Goal: Navigation & Orientation: Find specific page/section

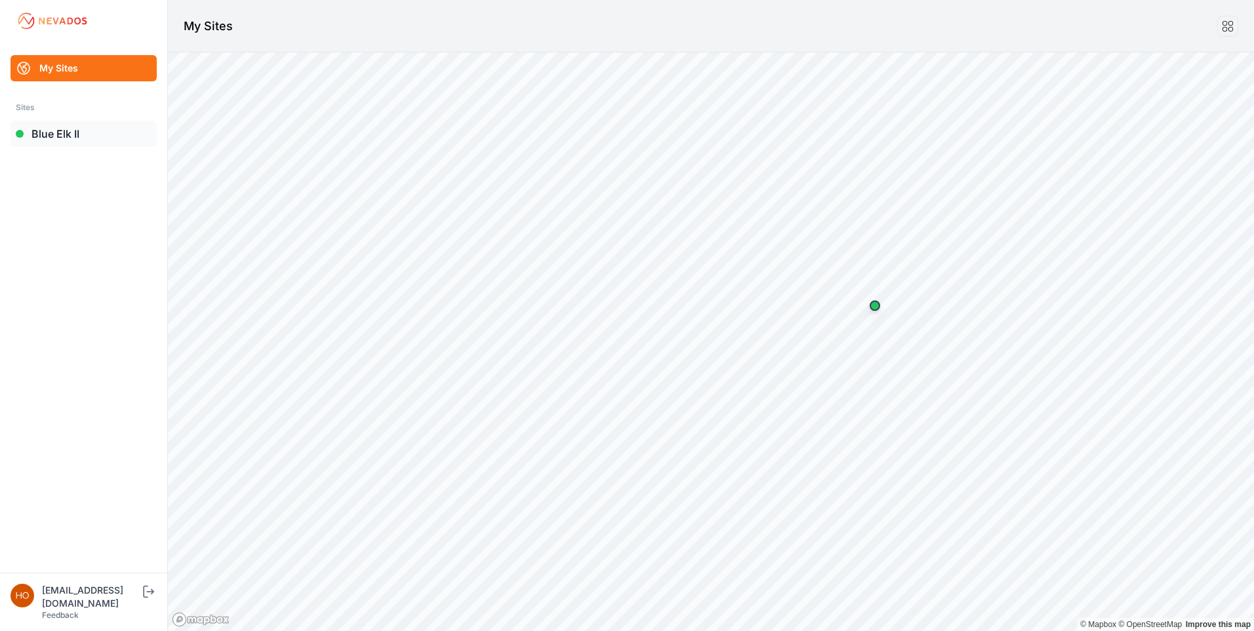
click at [62, 129] on link "Blue Elk II" at bounding box center [83, 134] width 146 height 26
click at [66, 131] on link "Blue Elk II" at bounding box center [83, 134] width 146 height 26
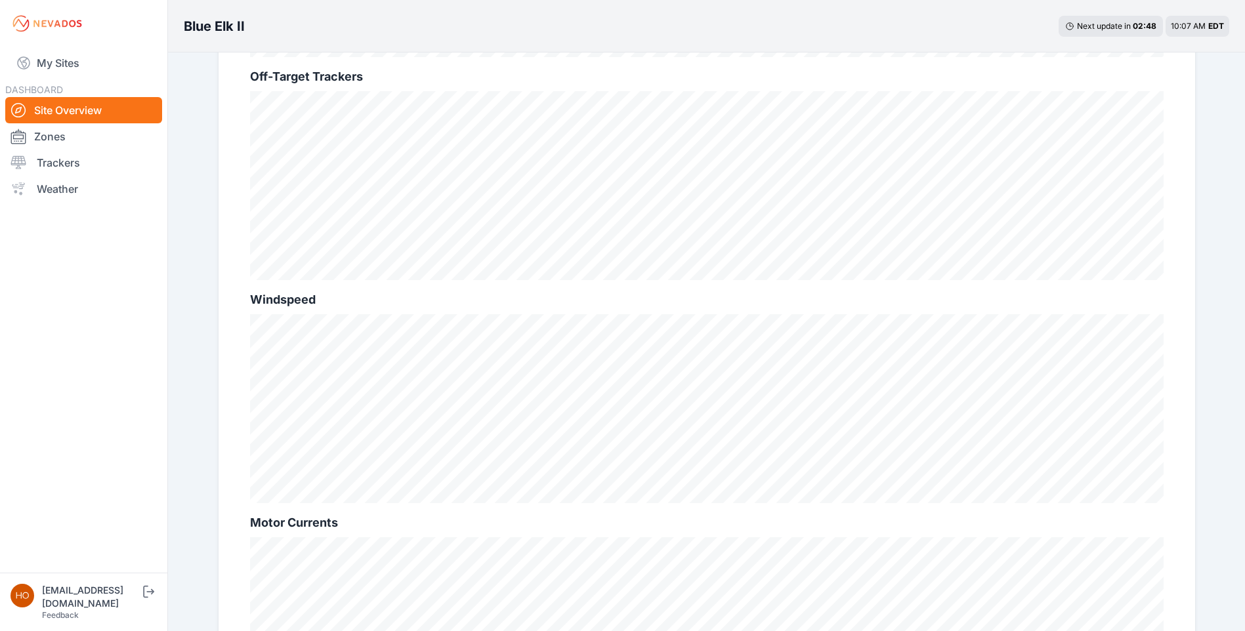
scroll to position [440, 0]
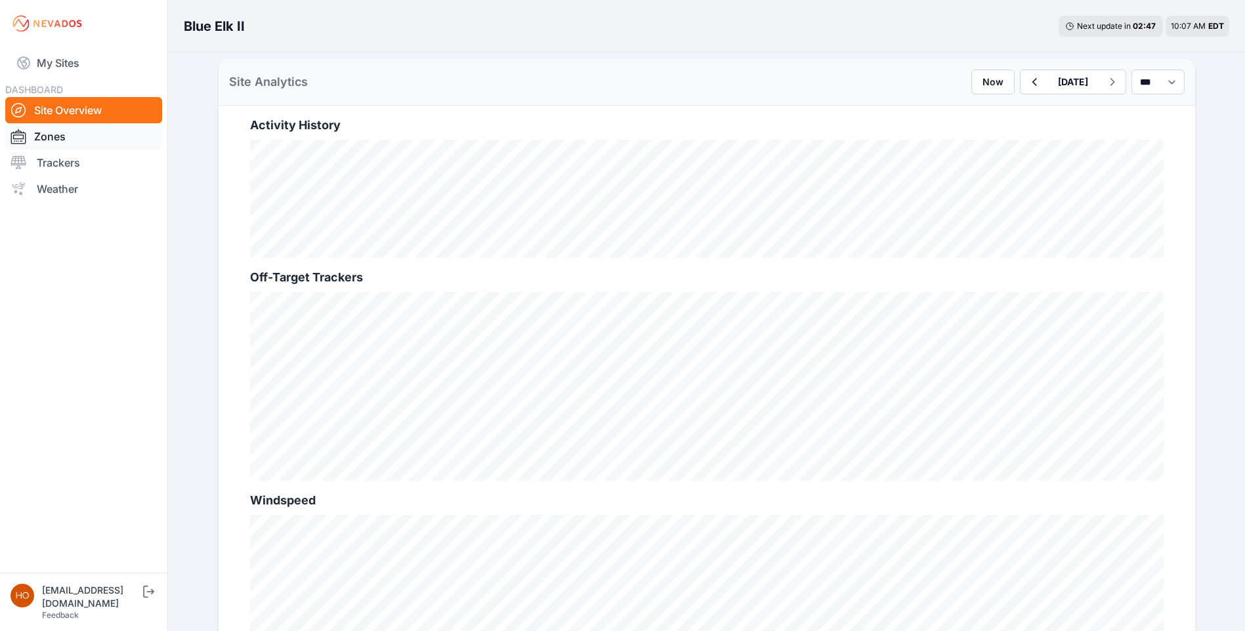
click at [72, 136] on link "Zones" at bounding box center [83, 136] width 157 height 26
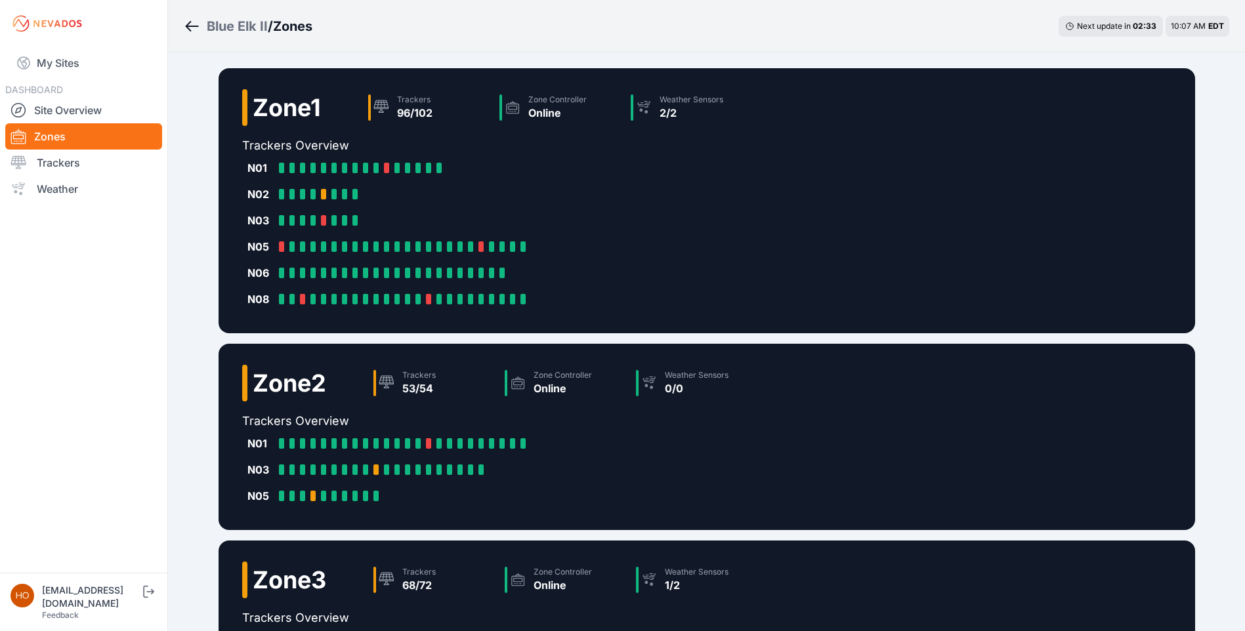
scroll to position [441, 0]
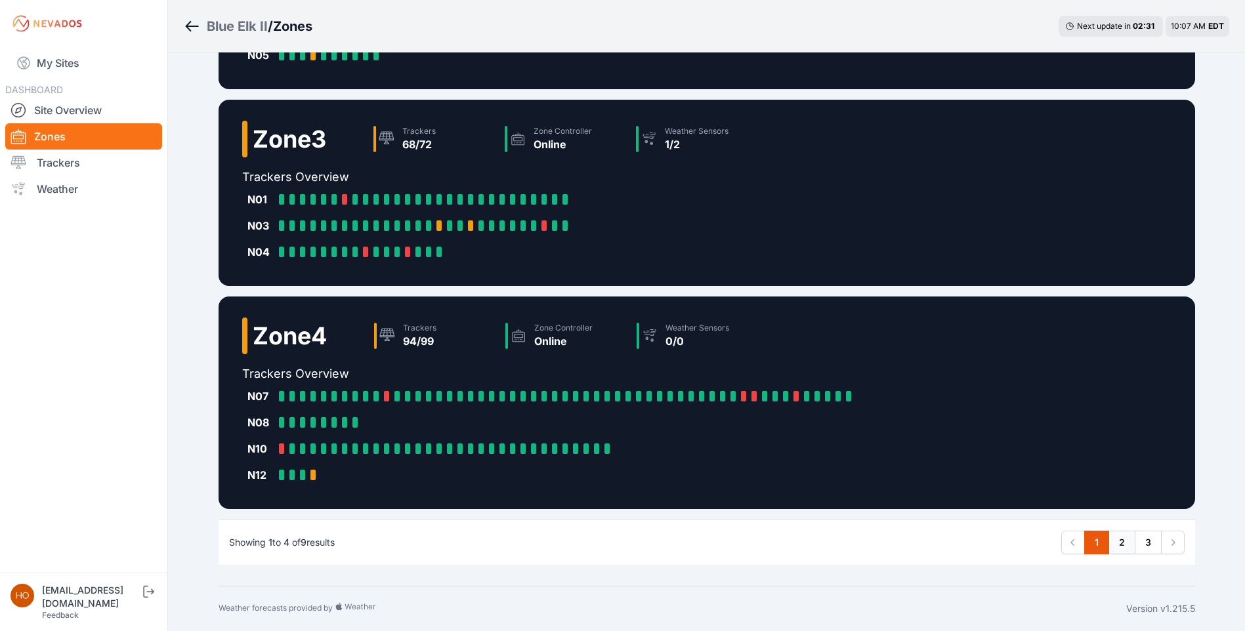
click at [1122, 543] on link "2" at bounding box center [1121, 543] width 27 height 24
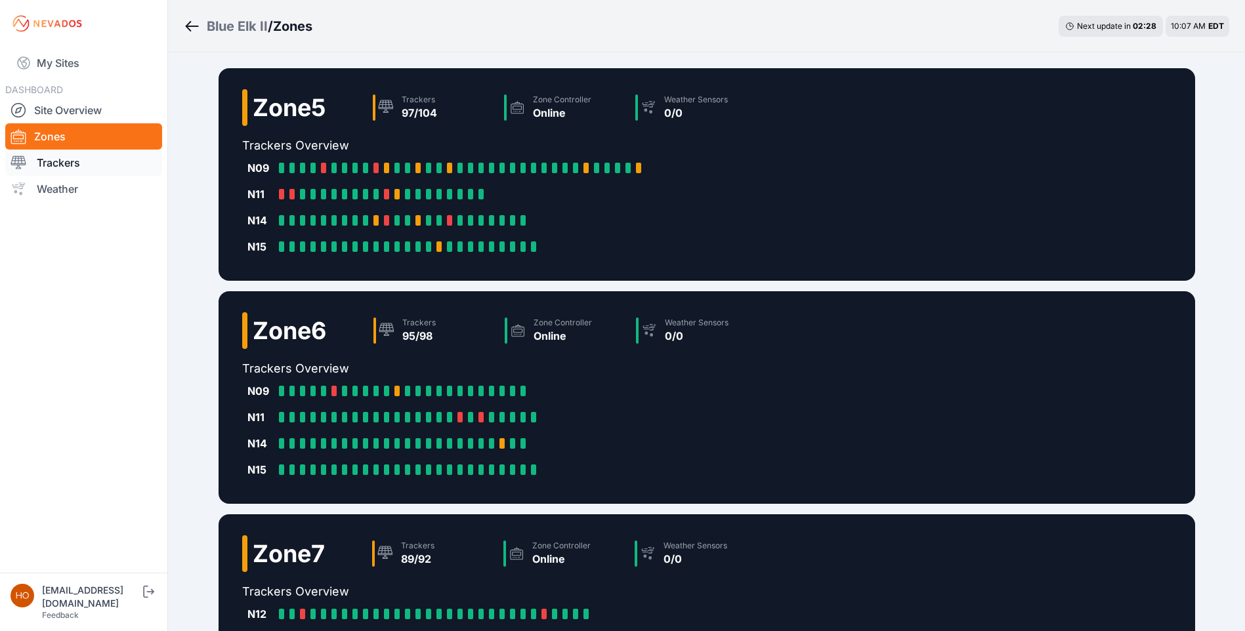
click at [60, 163] on link "Trackers" at bounding box center [83, 163] width 157 height 26
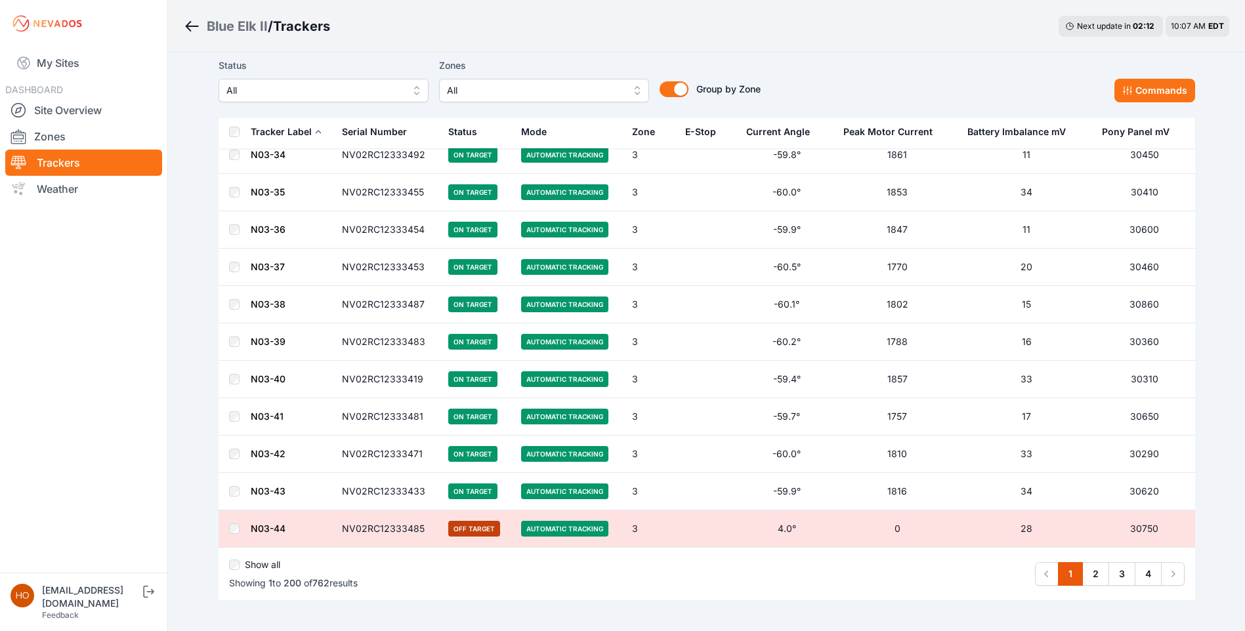
scroll to position [7239, 0]
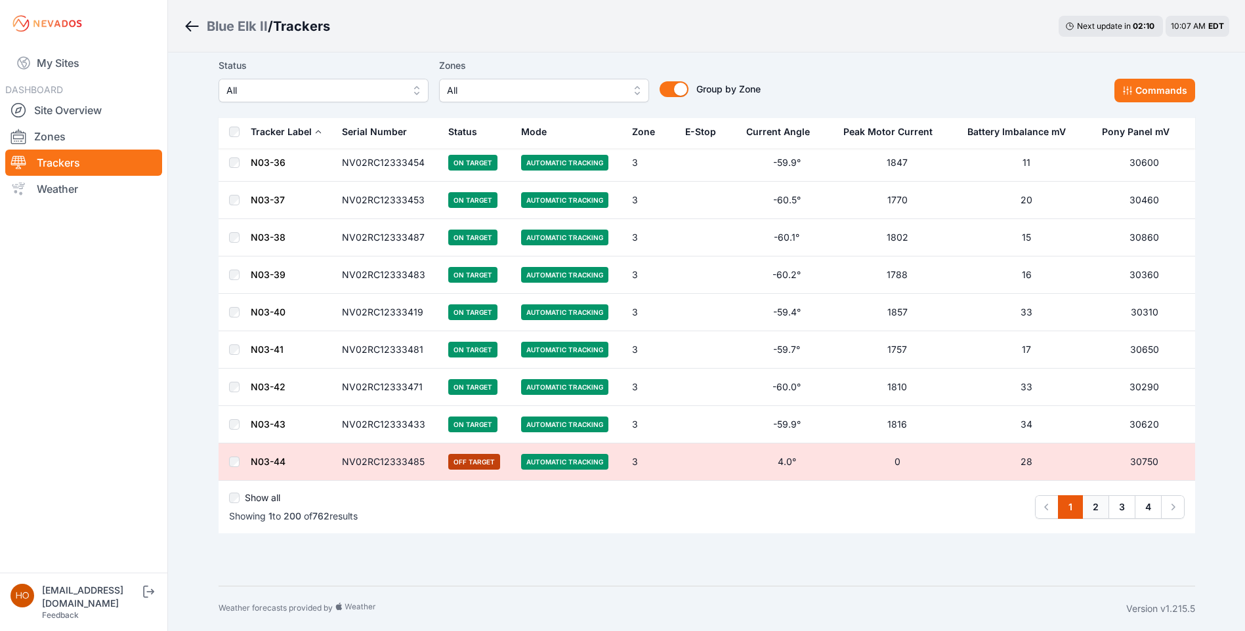
click at [1094, 512] on link "2" at bounding box center [1095, 507] width 27 height 24
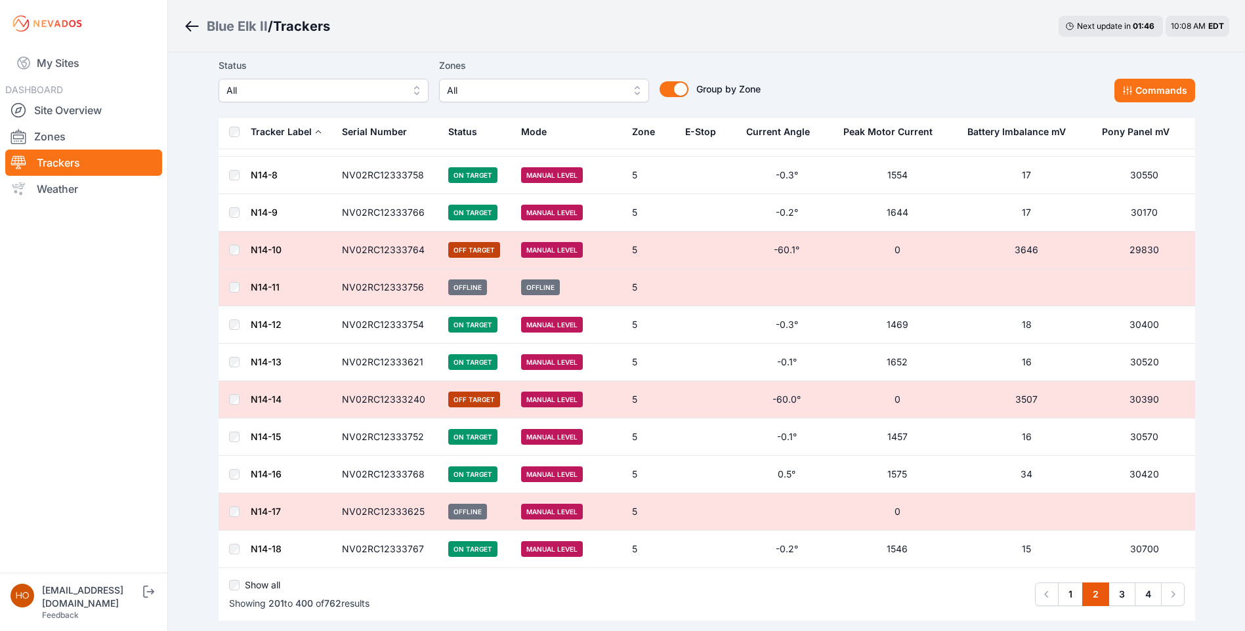
scroll to position [7239, 0]
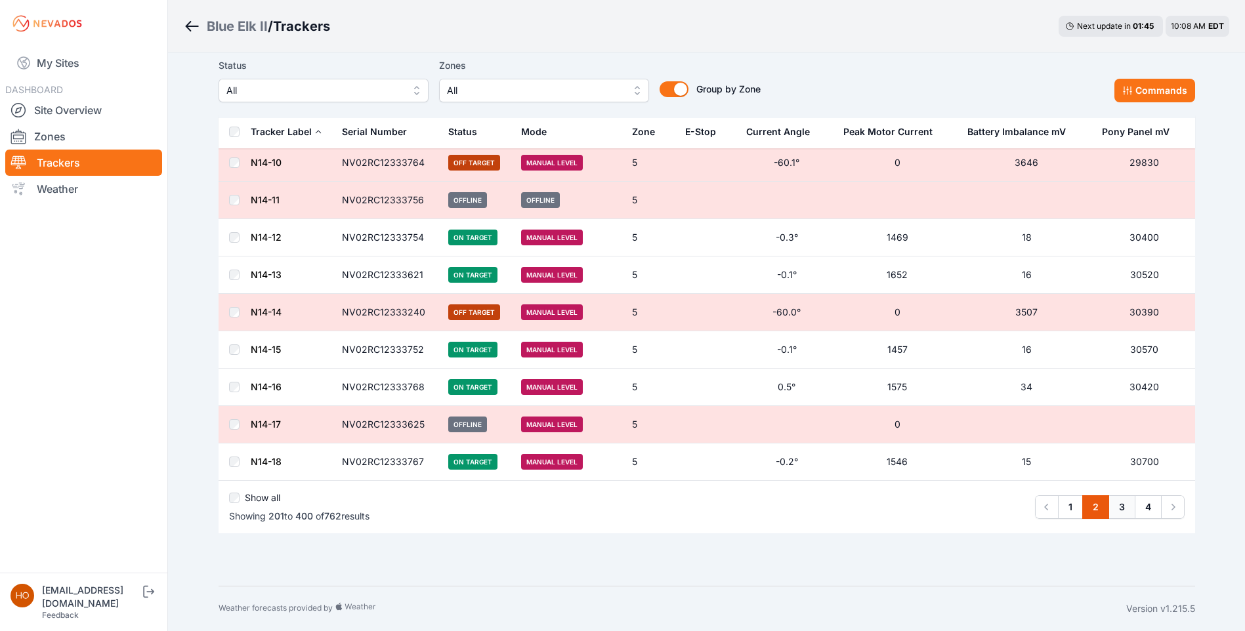
click at [1127, 506] on link "3" at bounding box center [1121, 507] width 27 height 24
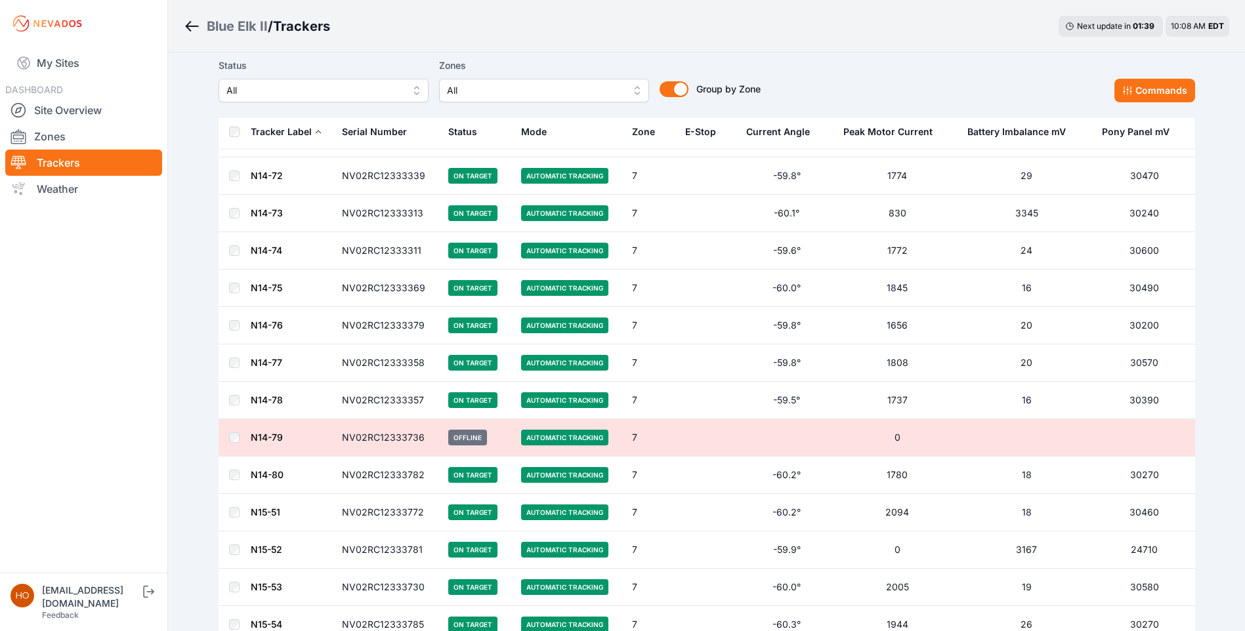
scroll to position [7239, 0]
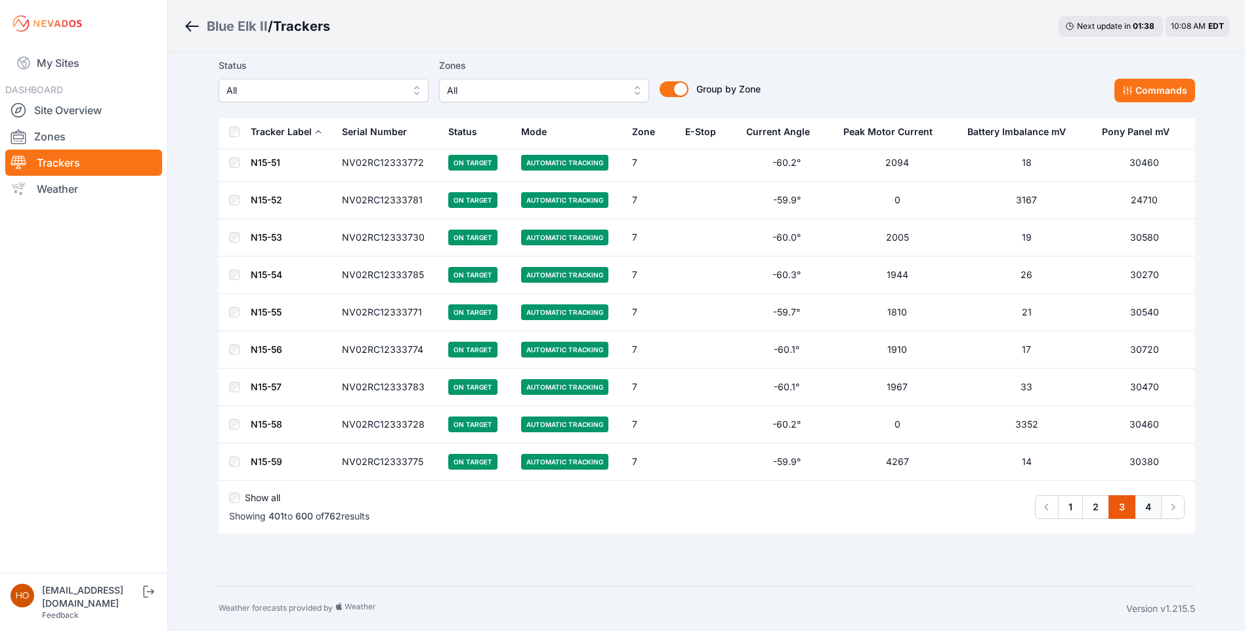
click at [1151, 506] on link "4" at bounding box center [1147, 507] width 27 height 24
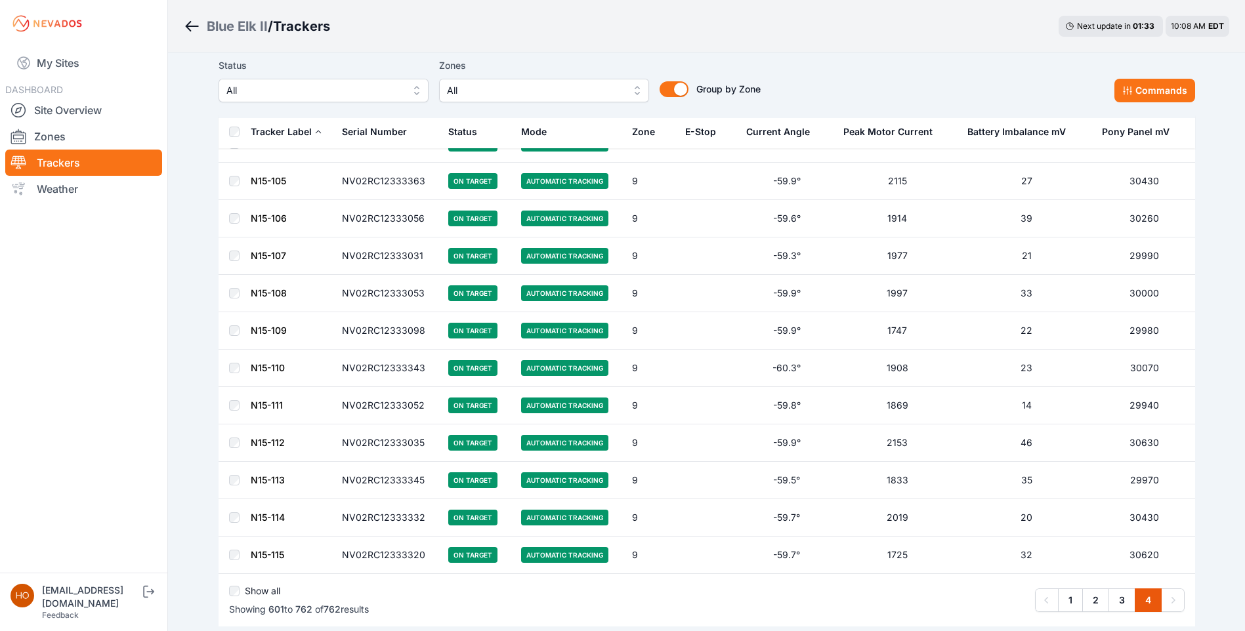
scroll to position [5817, 0]
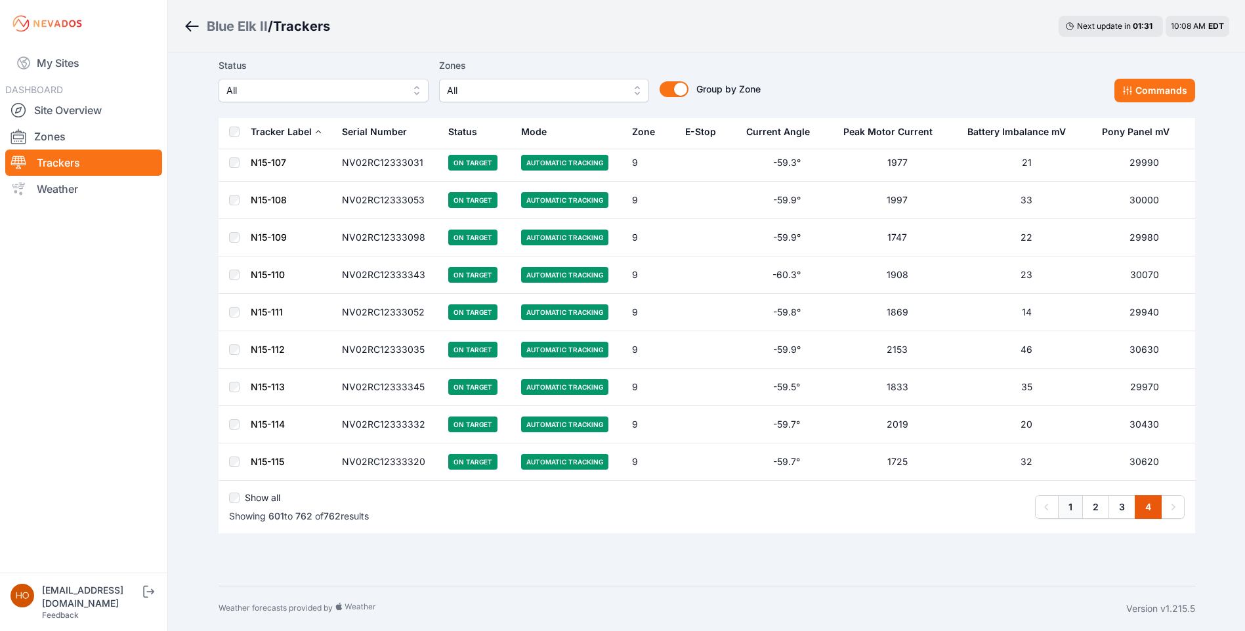
click at [1062, 507] on link "1" at bounding box center [1070, 507] width 25 height 24
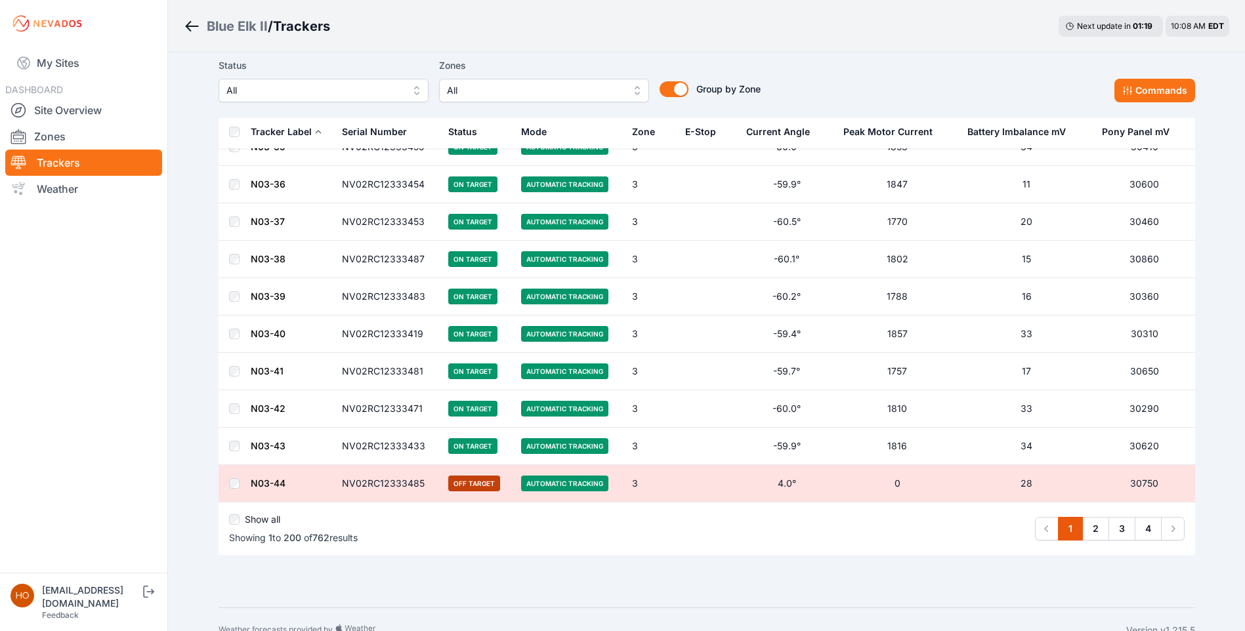
scroll to position [7239, 0]
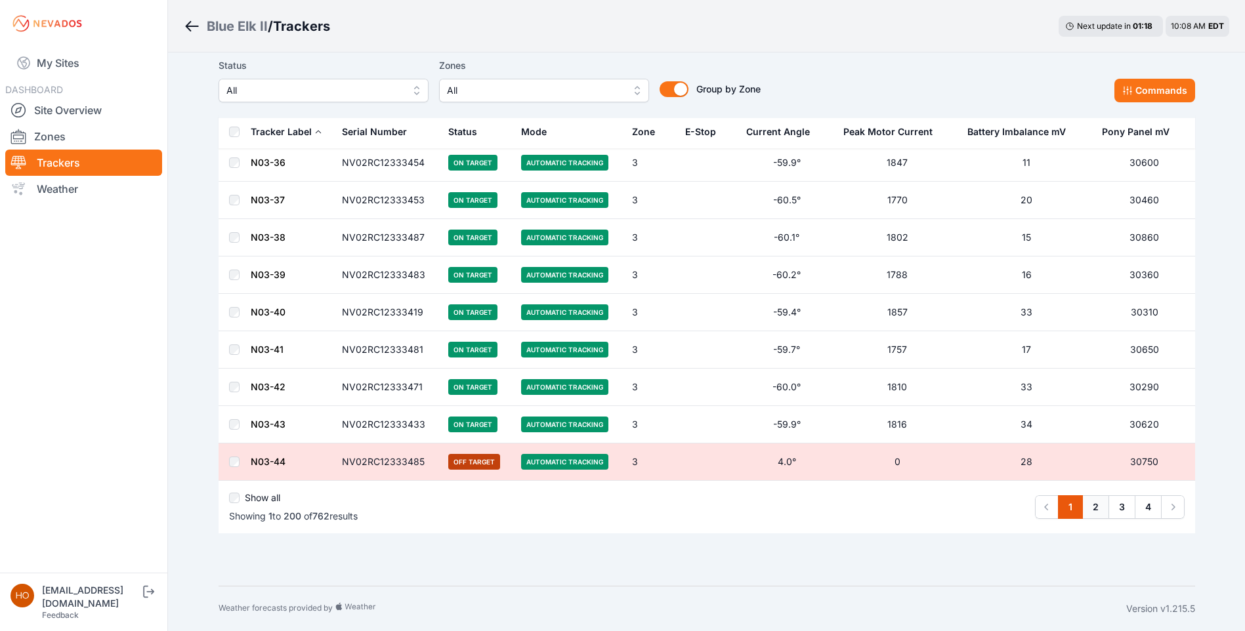
click at [1091, 505] on link "2" at bounding box center [1095, 507] width 27 height 24
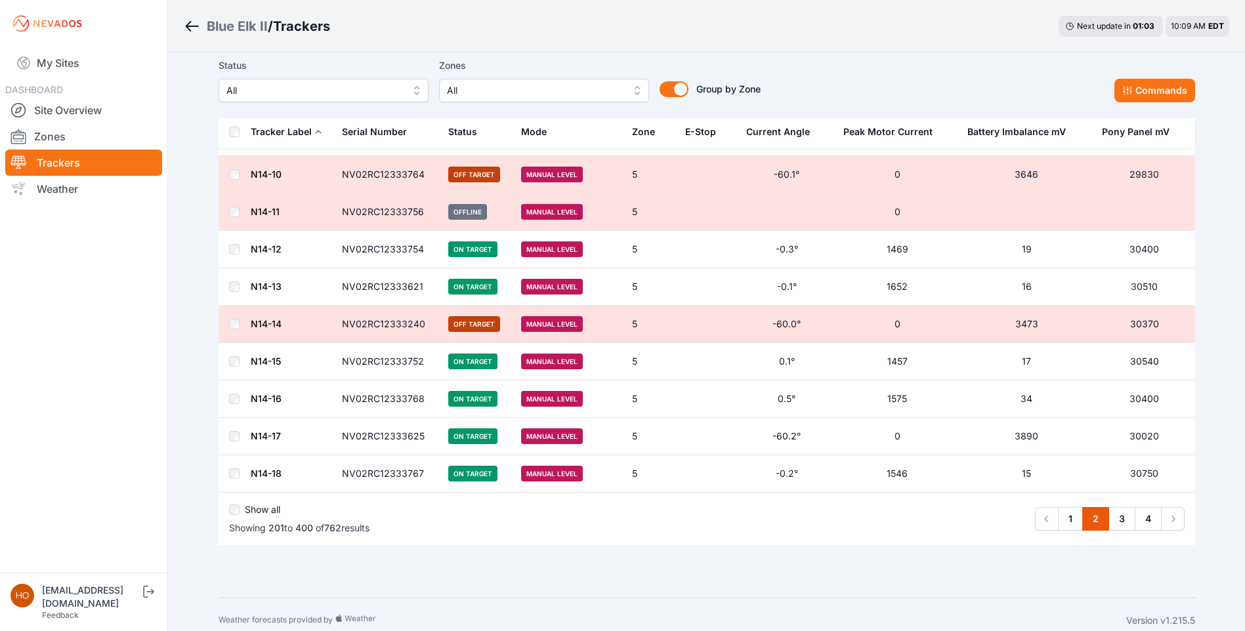
scroll to position [7239, 0]
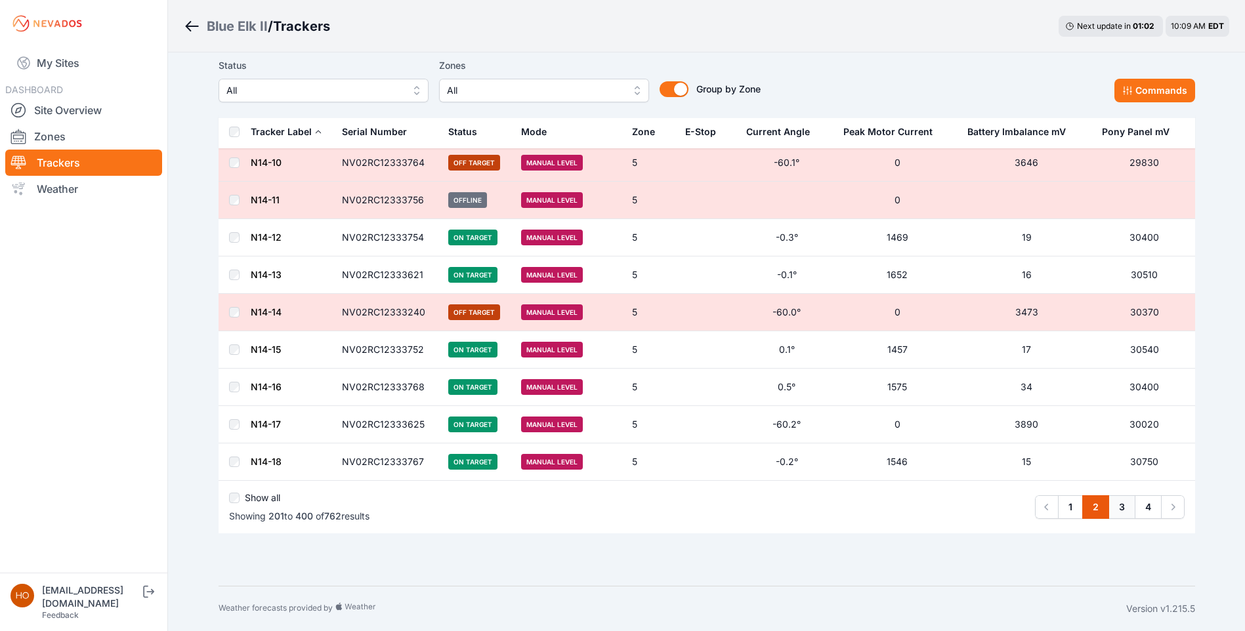
click at [1119, 506] on link "3" at bounding box center [1121, 507] width 27 height 24
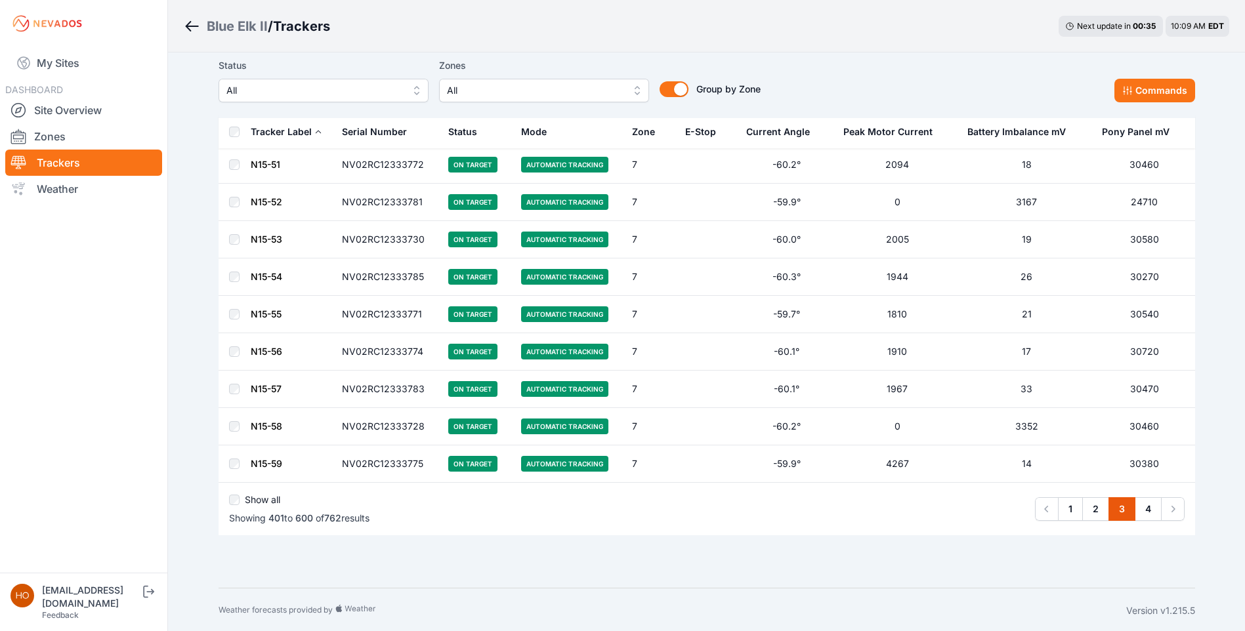
scroll to position [7239, 0]
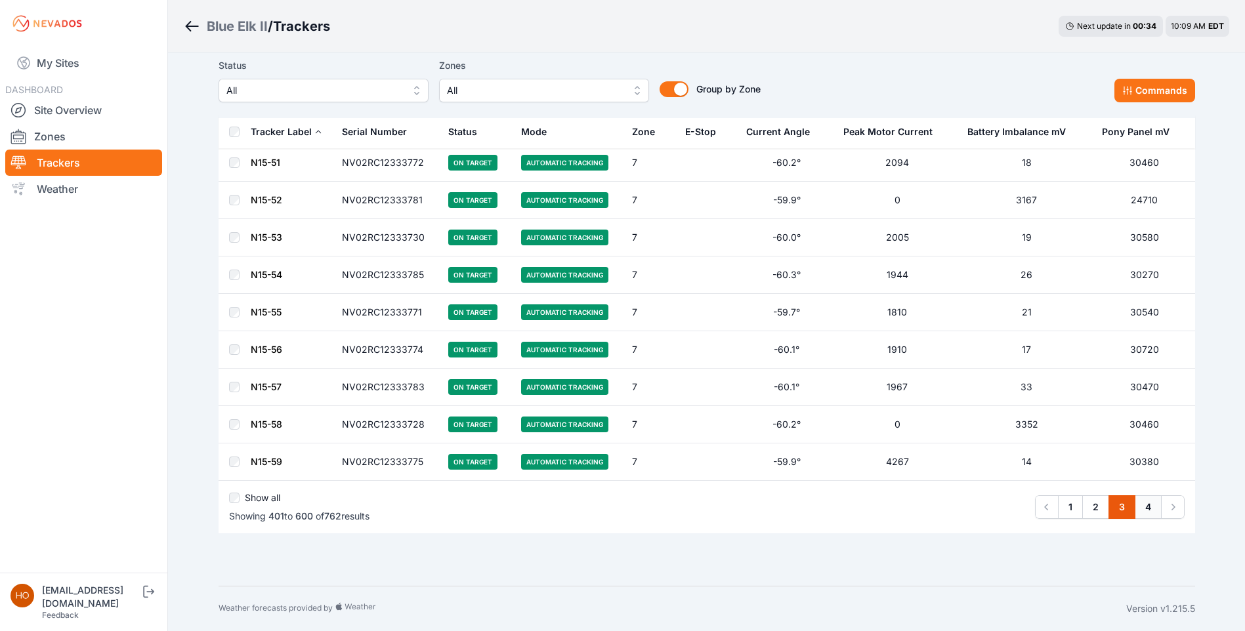
click at [1151, 503] on link "4" at bounding box center [1147, 507] width 27 height 24
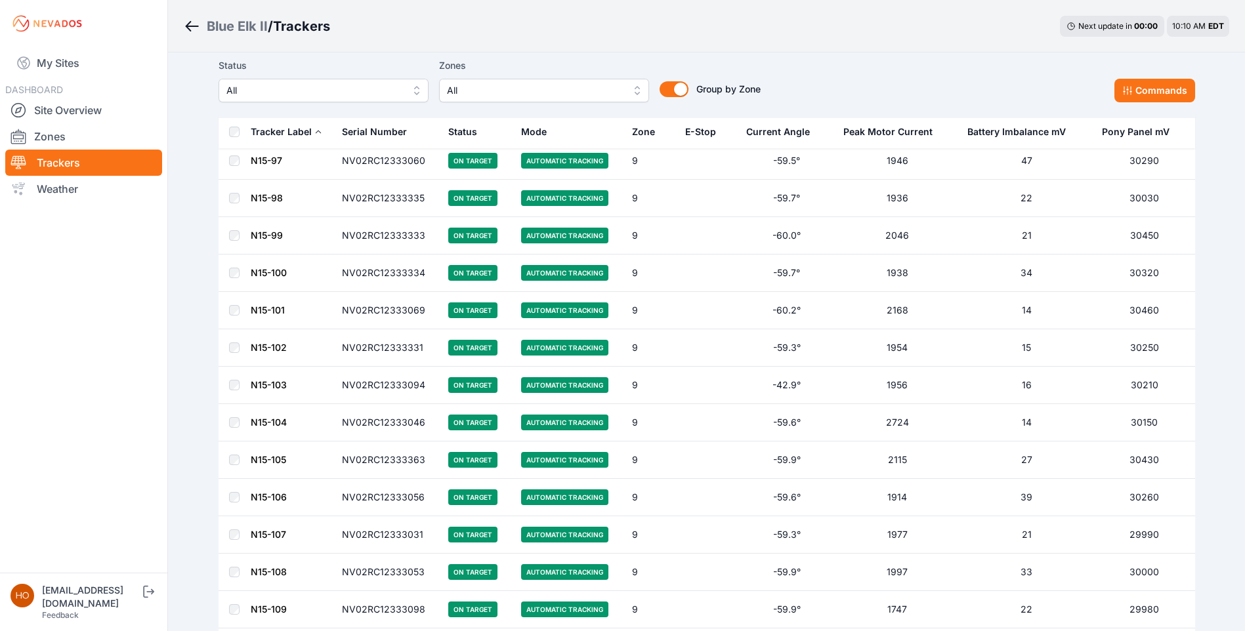
scroll to position [5817, 0]
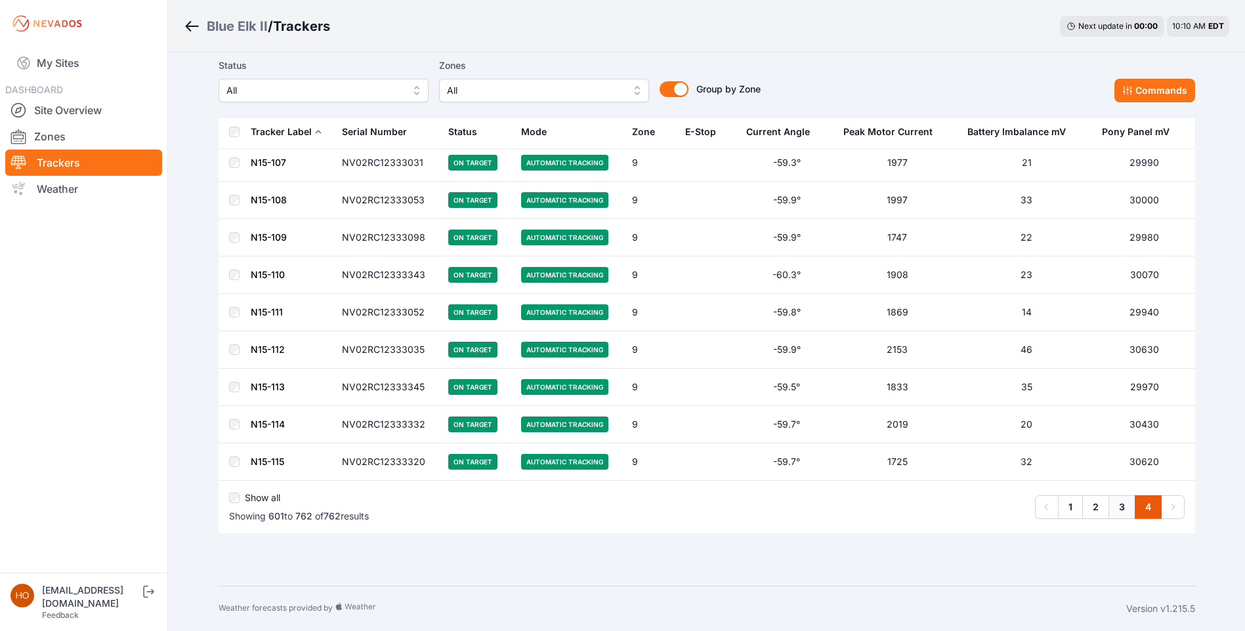
click at [1125, 503] on link "3" at bounding box center [1121, 507] width 27 height 24
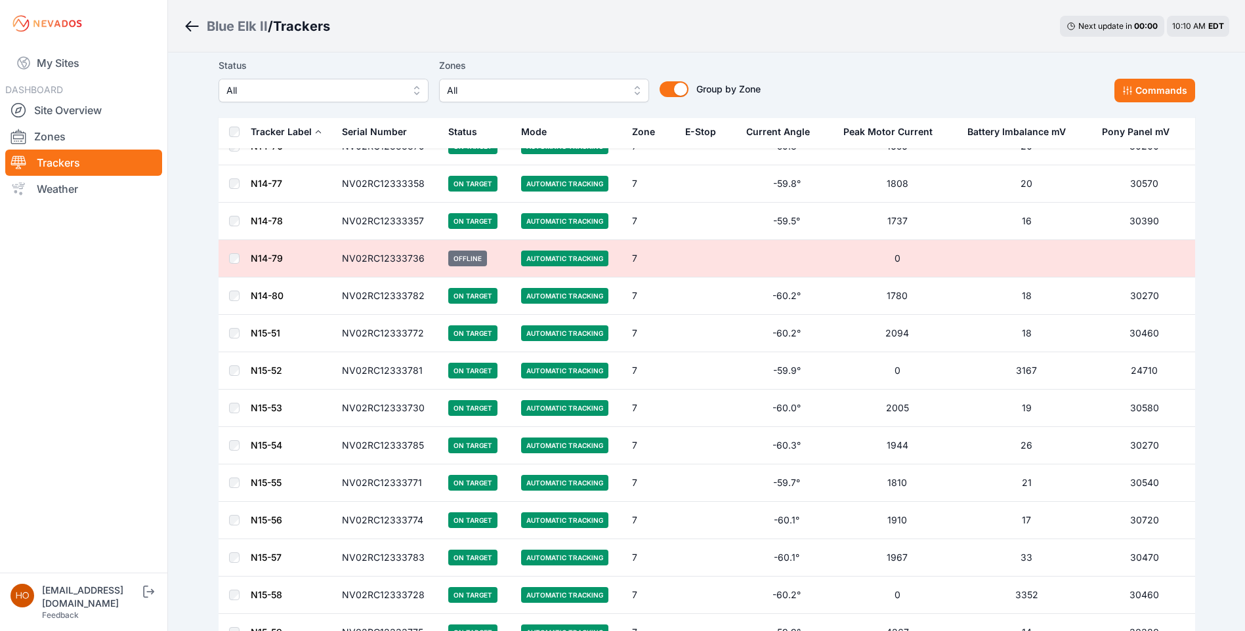
scroll to position [7239, 0]
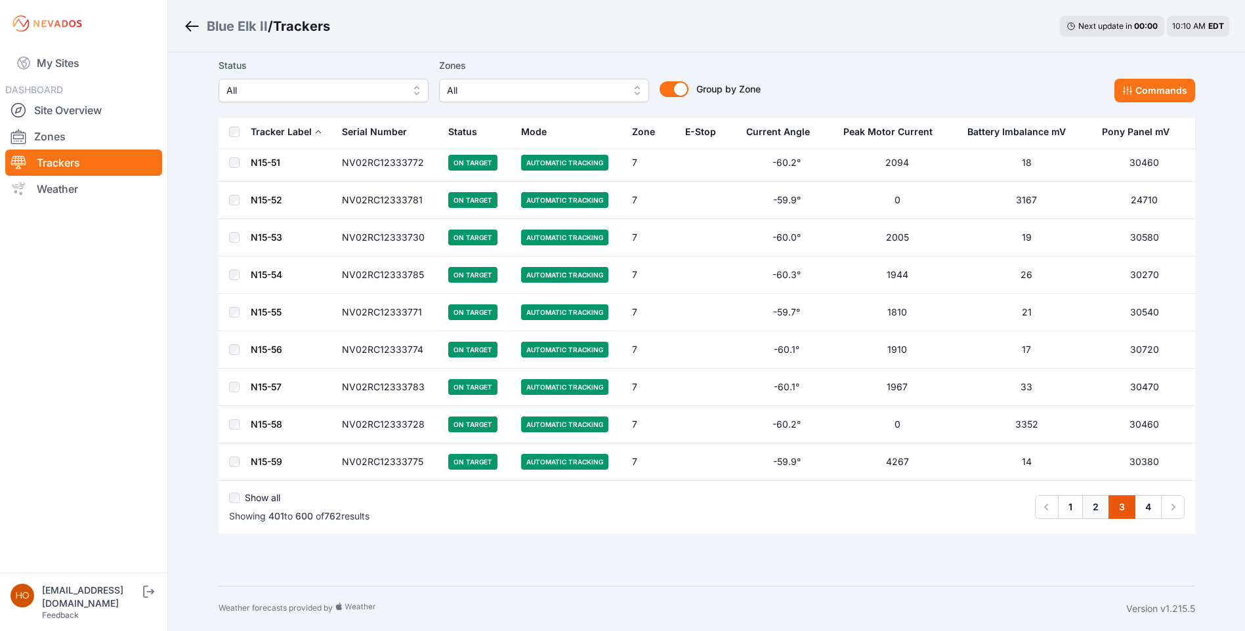
click at [1092, 507] on link "2" at bounding box center [1095, 507] width 27 height 24
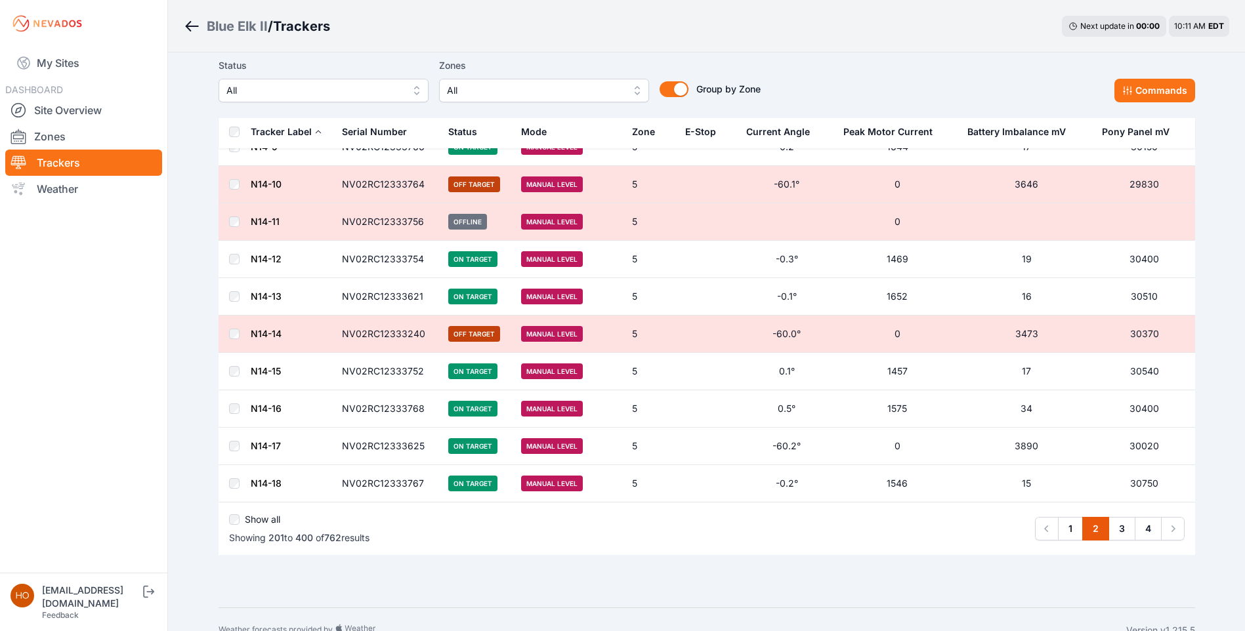
scroll to position [7239, 0]
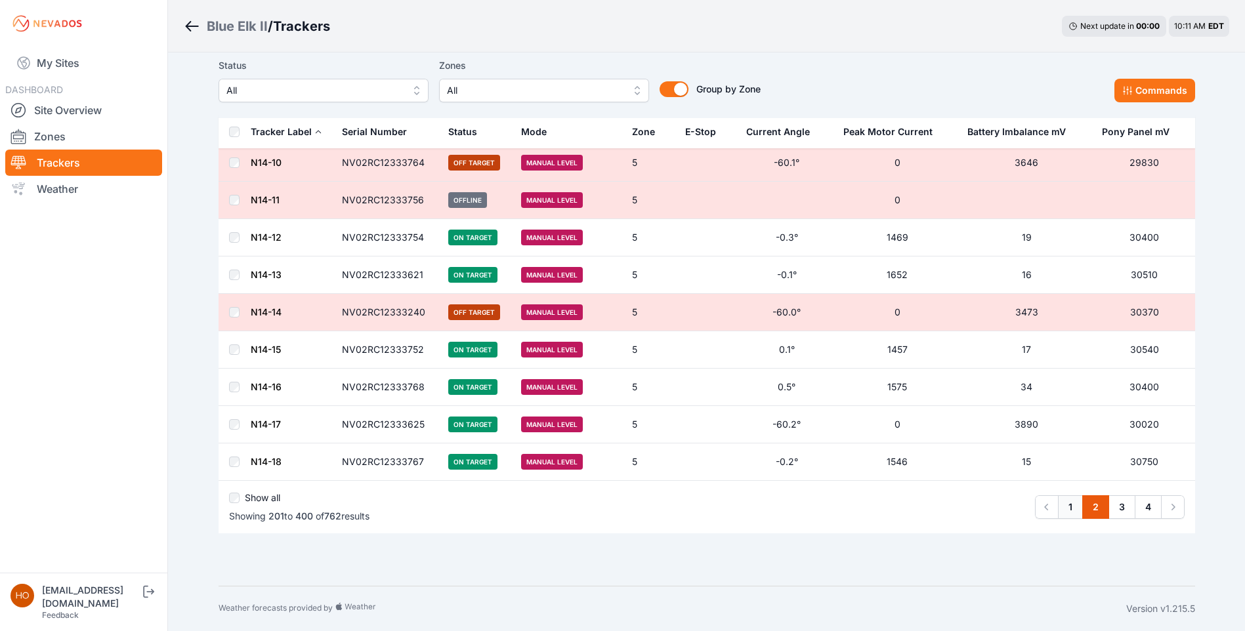
click at [1067, 510] on link "1" at bounding box center [1070, 507] width 25 height 24
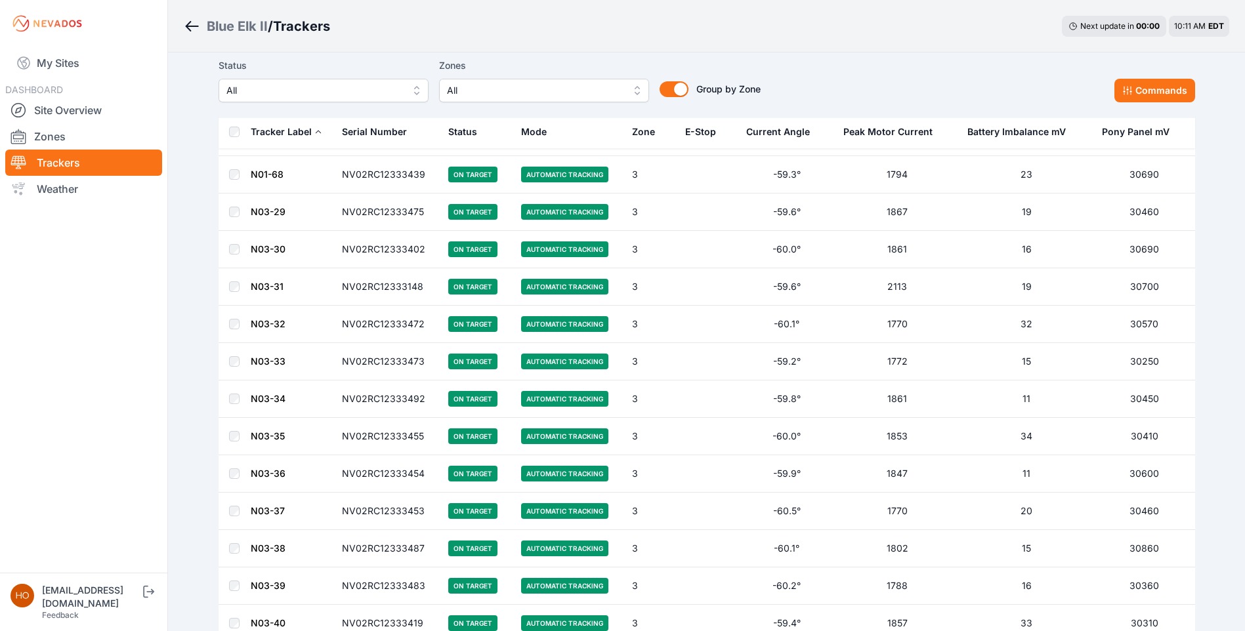
scroll to position [6910, 0]
